Goal: Information Seeking & Learning: Learn about a topic

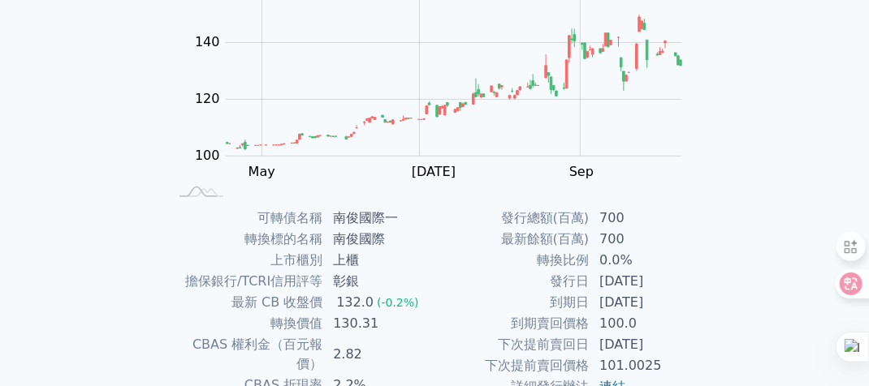
scroll to position [365, 0]
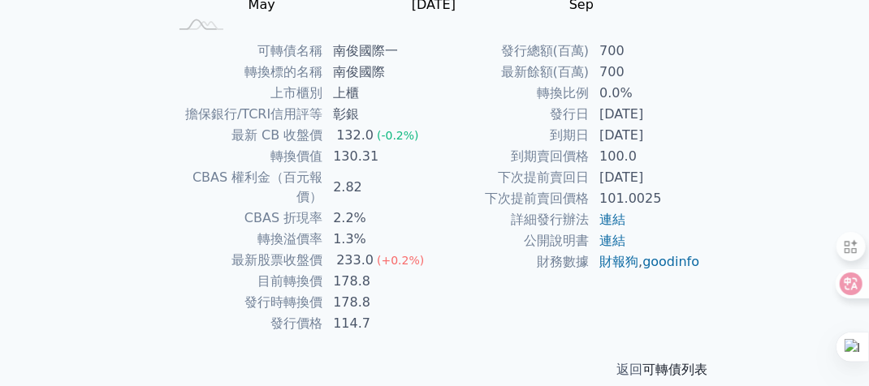
click at [685, 362] on link "可轉債列表" at bounding box center [674, 369] width 65 height 15
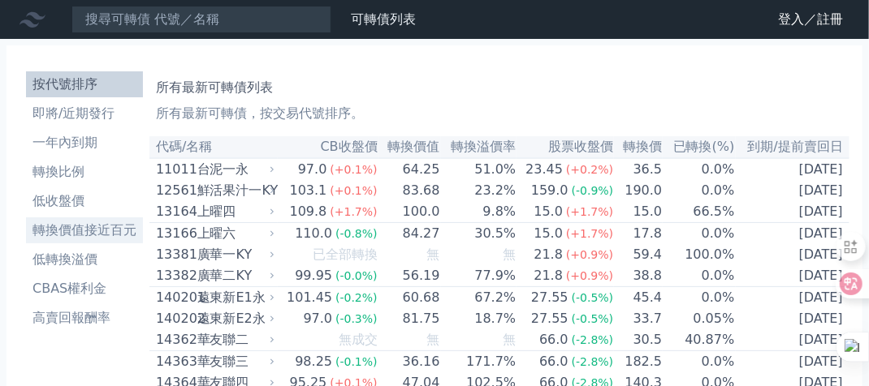
click at [80, 233] on li "轉換價值接近百元" at bounding box center [84, 230] width 117 height 19
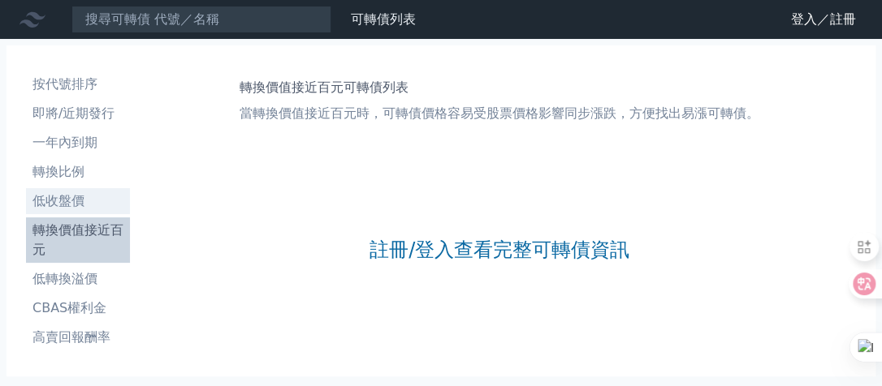
click at [67, 198] on li "低收盤價" at bounding box center [78, 201] width 104 height 19
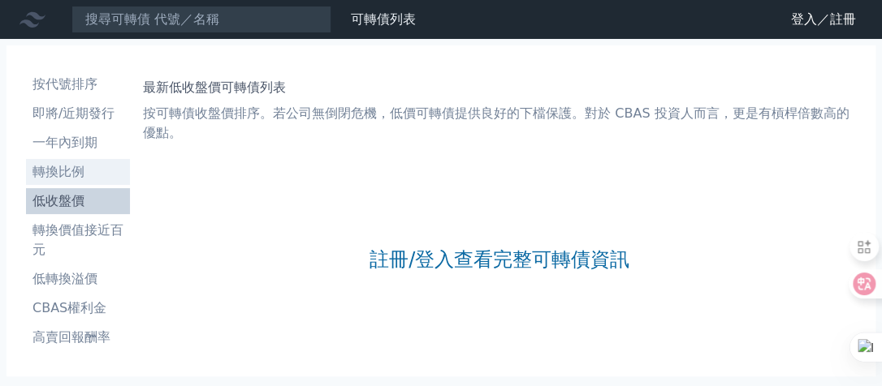
click at [78, 166] on li "轉換比例" at bounding box center [78, 171] width 104 height 19
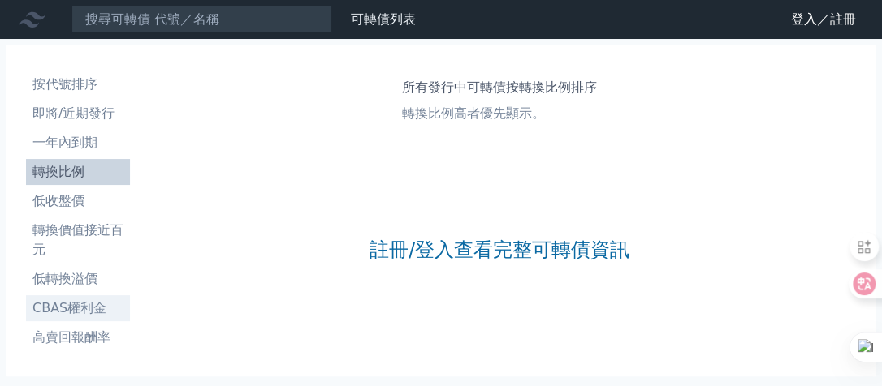
click at [75, 305] on li "CBAS權利金" at bounding box center [78, 308] width 104 height 19
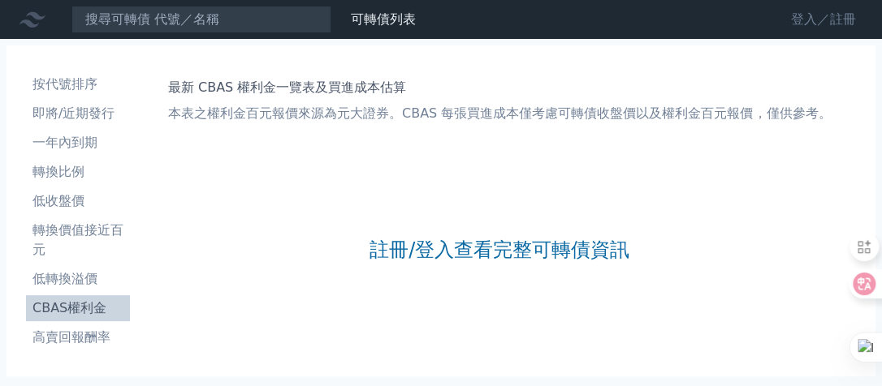
click at [829, 16] on link "登入／註冊" at bounding box center [823, 19] width 91 height 26
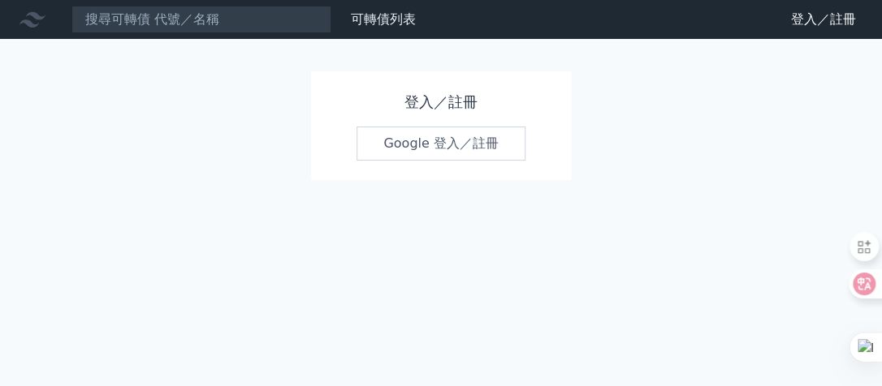
click at [429, 145] on link "Google 登入／註冊" at bounding box center [440, 144] width 169 height 34
